Goal: Transaction & Acquisition: Book appointment/travel/reservation

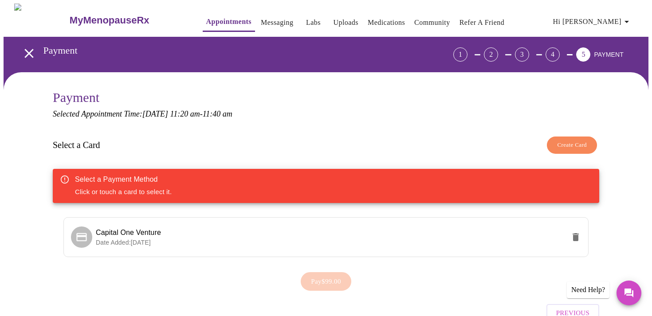
scroll to position [47, 0]
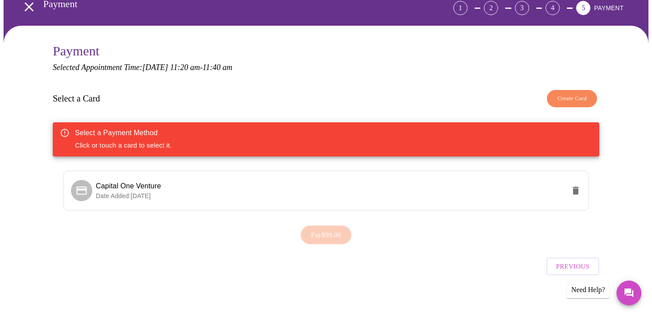
click at [580, 293] on div "Need Help?" at bounding box center [588, 290] width 43 height 17
click at [579, 287] on div "Need Help?" at bounding box center [588, 290] width 43 height 17
click at [588, 290] on div "Need Help?" at bounding box center [588, 290] width 43 height 17
click at [576, 294] on div "Need Help?" at bounding box center [588, 290] width 43 height 17
click at [578, 290] on div "Need Help?" at bounding box center [588, 290] width 43 height 17
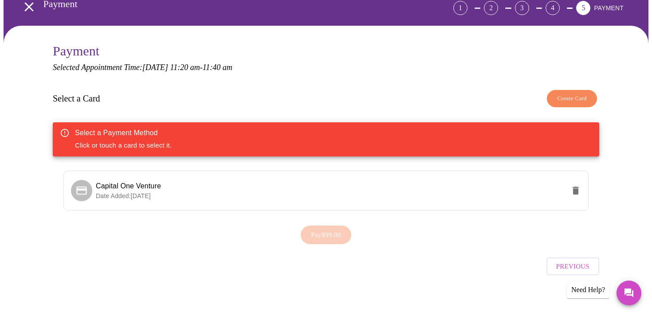
click at [421, 273] on div "Previous" at bounding box center [326, 264] width 546 height 31
click at [580, 288] on div "Need Help?" at bounding box center [588, 290] width 43 height 17
click at [451, 263] on div "Previous" at bounding box center [326, 264] width 546 height 31
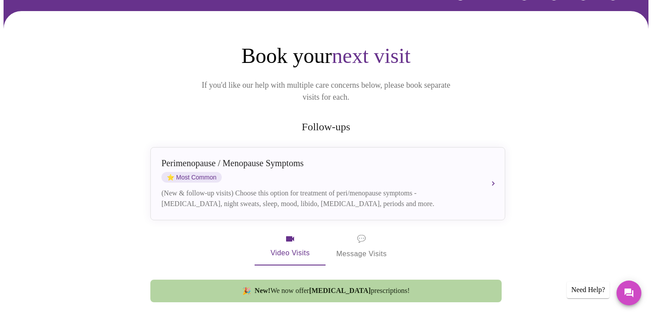
scroll to position [46, 0]
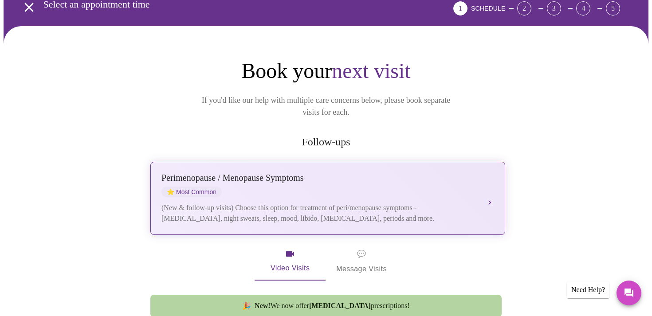
click at [492, 194] on div "Perimenopause / Menopause Symptoms ⭐ Most Common (New & follow-up visits) Choos…" at bounding box center [327, 198] width 333 height 51
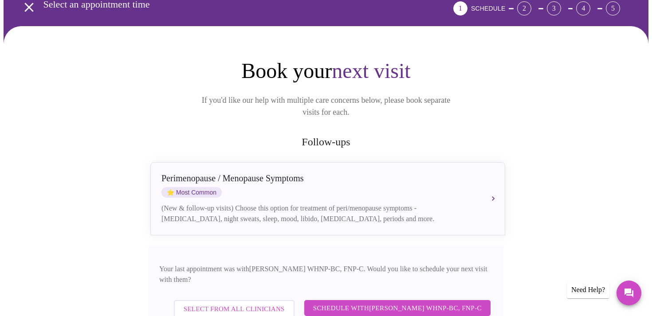
click at [368, 302] on span "Schedule with Jenny Kowalczyk WHNP-BC, FNP-C" at bounding box center [397, 308] width 168 height 12
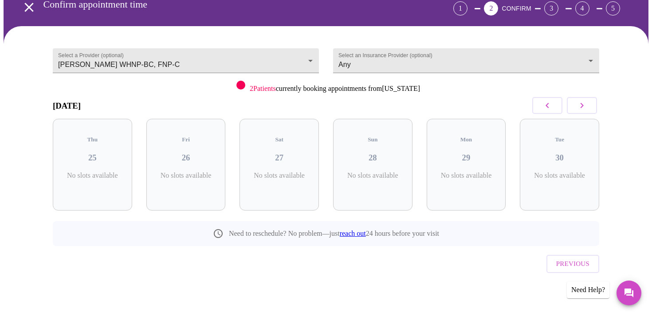
scroll to position [32, 0]
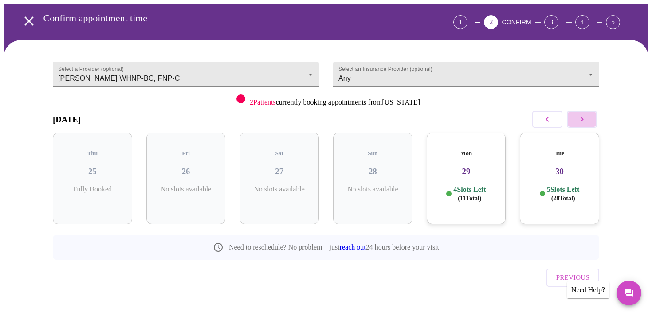
click at [580, 120] on icon "button" at bounding box center [581, 119] width 11 height 11
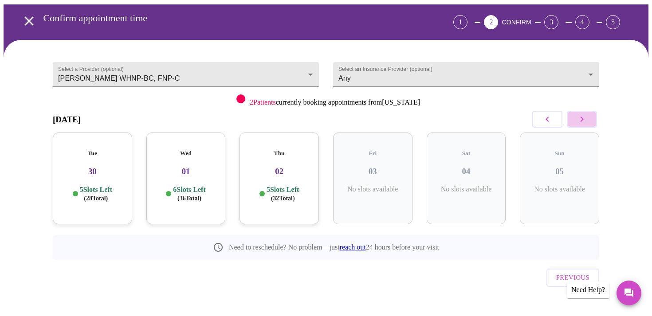
click at [583, 119] on icon "button" at bounding box center [581, 119] width 11 height 11
click at [582, 119] on icon "button" at bounding box center [581, 119] width 3 height 5
click at [579, 118] on icon "button" at bounding box center [581, 119] width 11 height 11
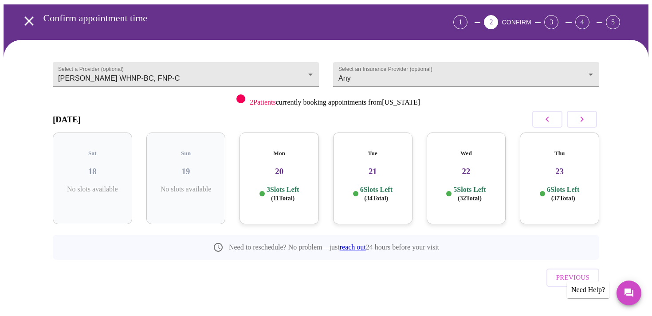
click at [584, 119] on icon "button" at bounding box center [581, 119] width 11 height 11
click at [581, 116] on icon "button" at bounding box center [581, 119] width 11 height 11
click at [101, 150] on h5 "Thu" at bounding box center [92, 153] width 65 height 7
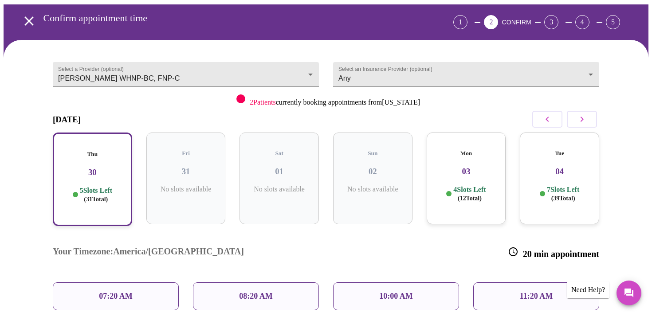
click at [528, 292] on p "11:20 AM" at bounding box center [536, 296] width 33 height 9
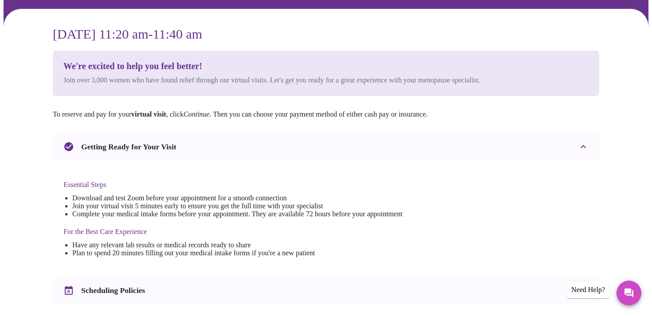
scroll to position [54, 0]
